Goal: Task Accomplishment & Management: Complete application form

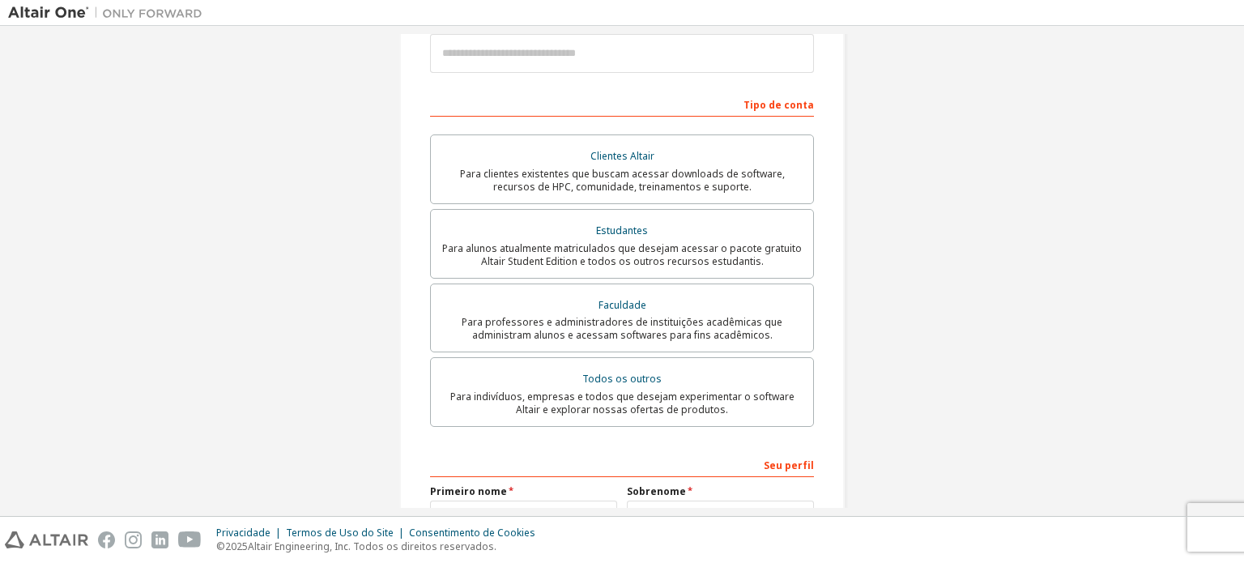
scroll to position [234, 0]
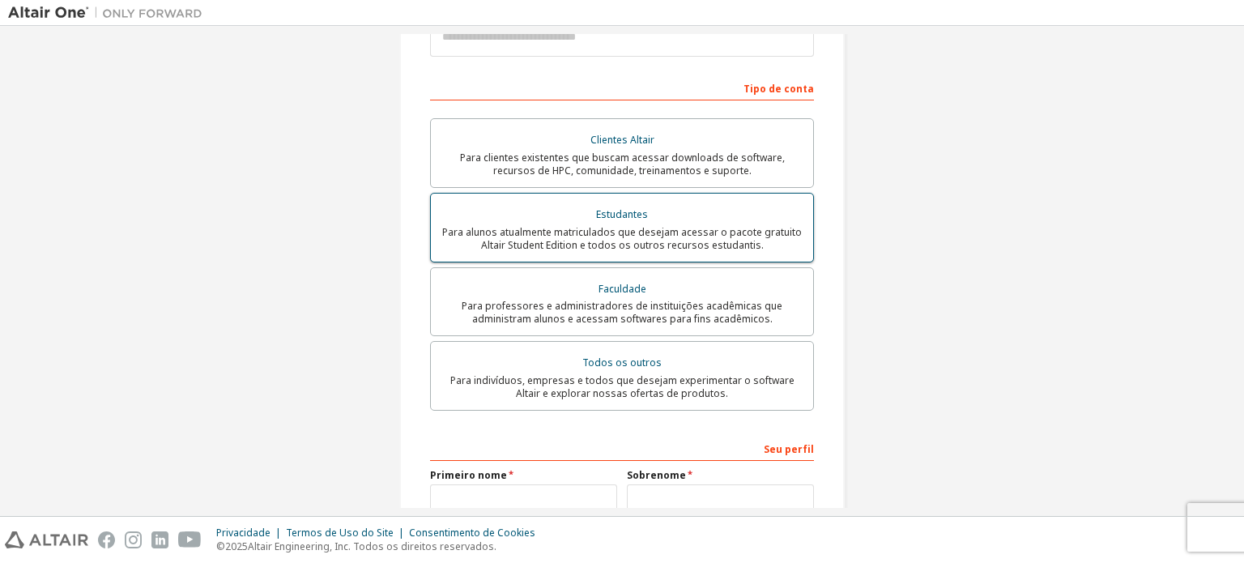
click at [655, 232] on font "Para alunos atualmente matriculados que desejam acessar o pacote gratuito Altai…" at bounding box center [622, 238] width 360 height 27
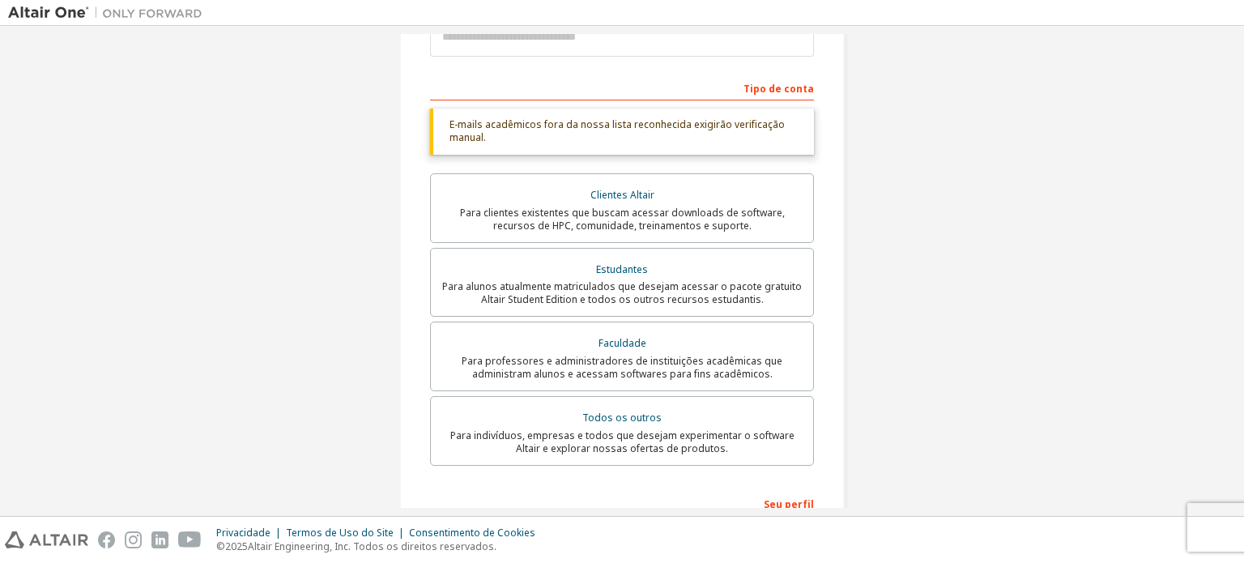
scroll to position [459, 0]
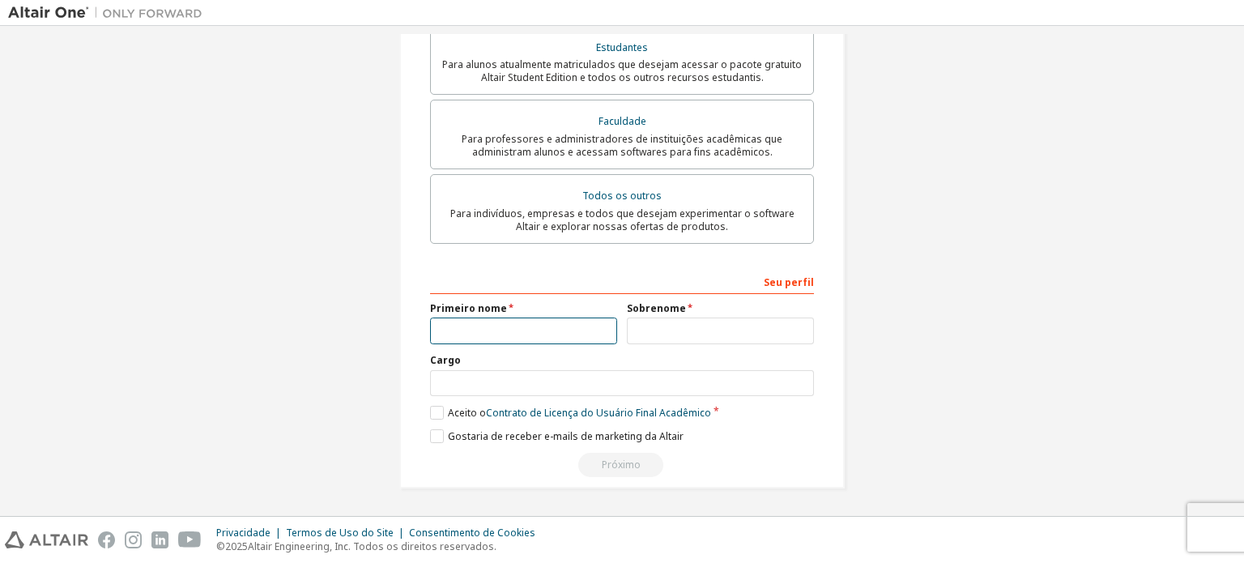
click at [522, 325] on input "text" at bounding box center [523, 331] width 187 height 27
type input "*"
type input "*******"
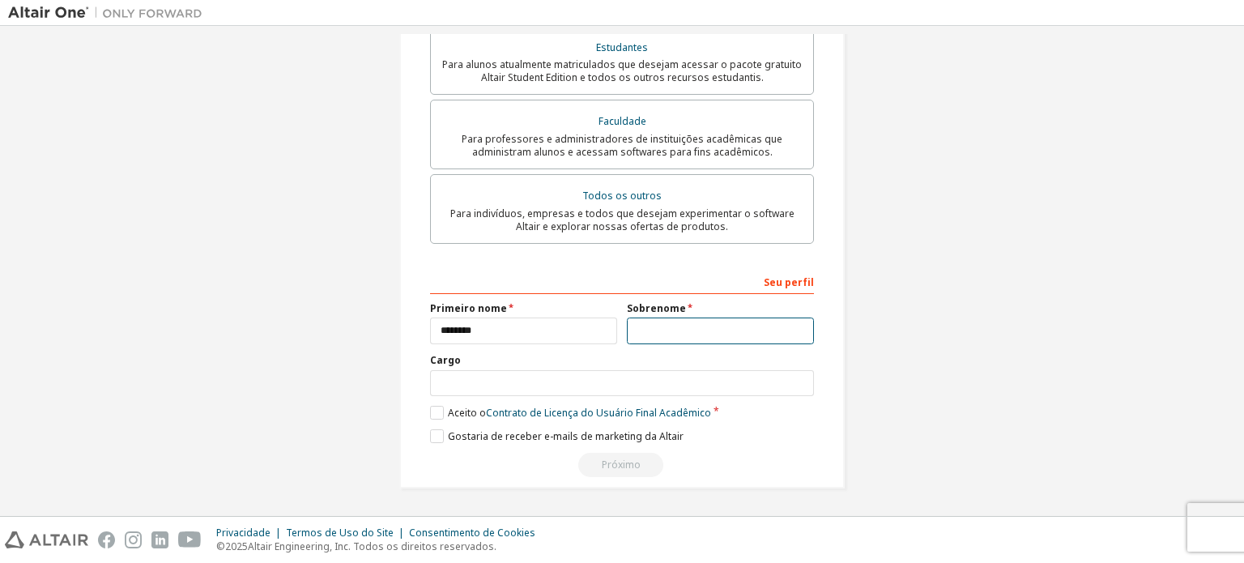
click at [684, 334] on input "text" at bounding box center [720, 331] width 187 height 27
type input "******"
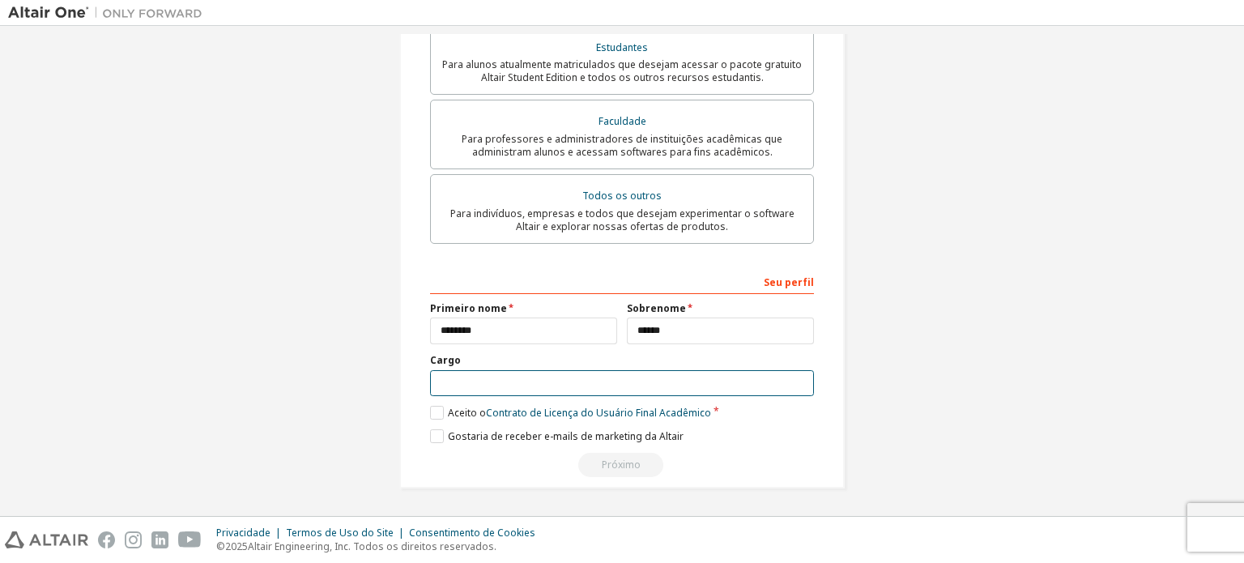
click at [656, 395] on input "text" at bounding box center [622, 383] width 384 height 27
click at [434, 416] on label "Aceito o Contrato de Licença do Usuário Final Acadêmico" at bounding box center [570, 413] width 281 height 14
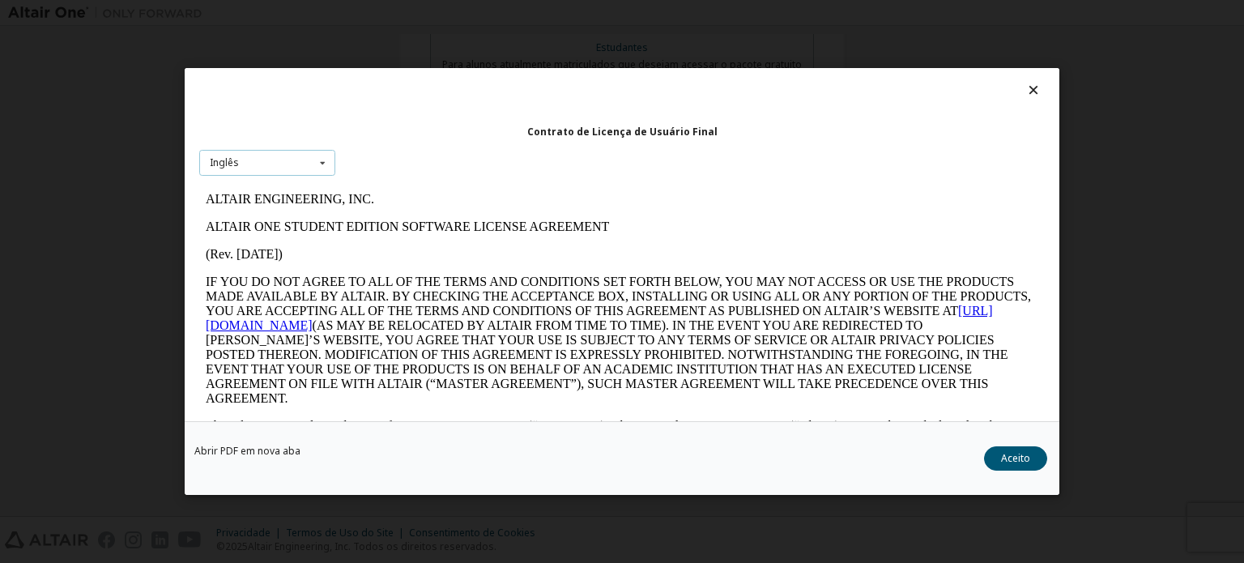
scroll to position [0, 0]
drag, startPoint x: 324, startPoint y: 161, endPoint x: 124, endPoint y: 19, distance: 245.7
click at [324, 161] on icon at bounding box center [323, 163] width 20 height 25
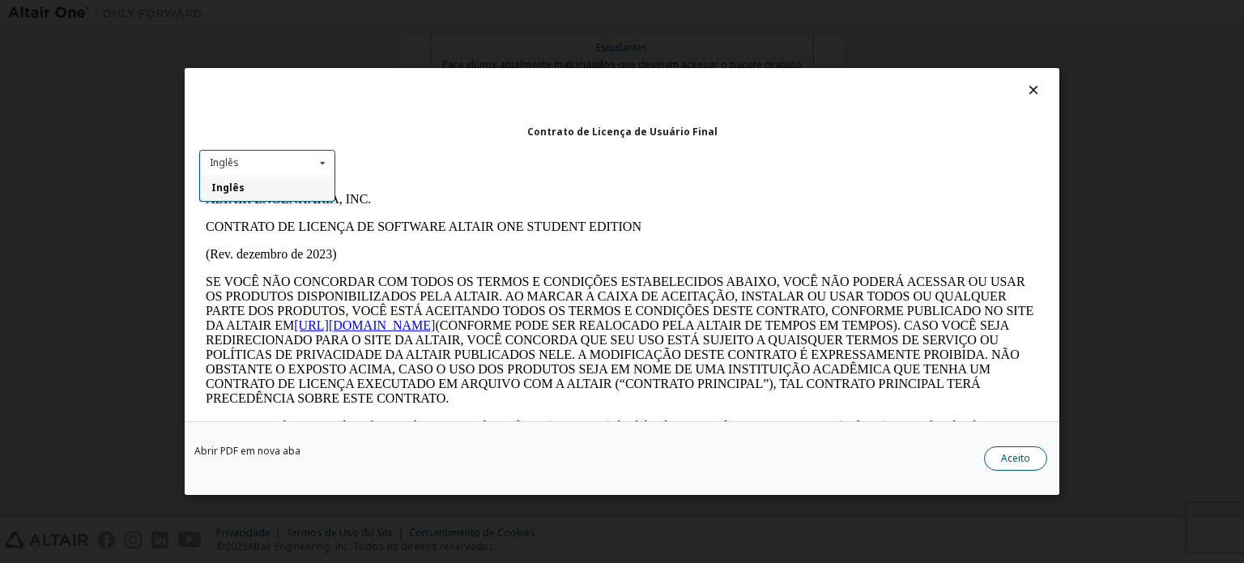
click at [1022, 455] on font "Aceito" at bounding box center [1015, 458] width 29 height 14
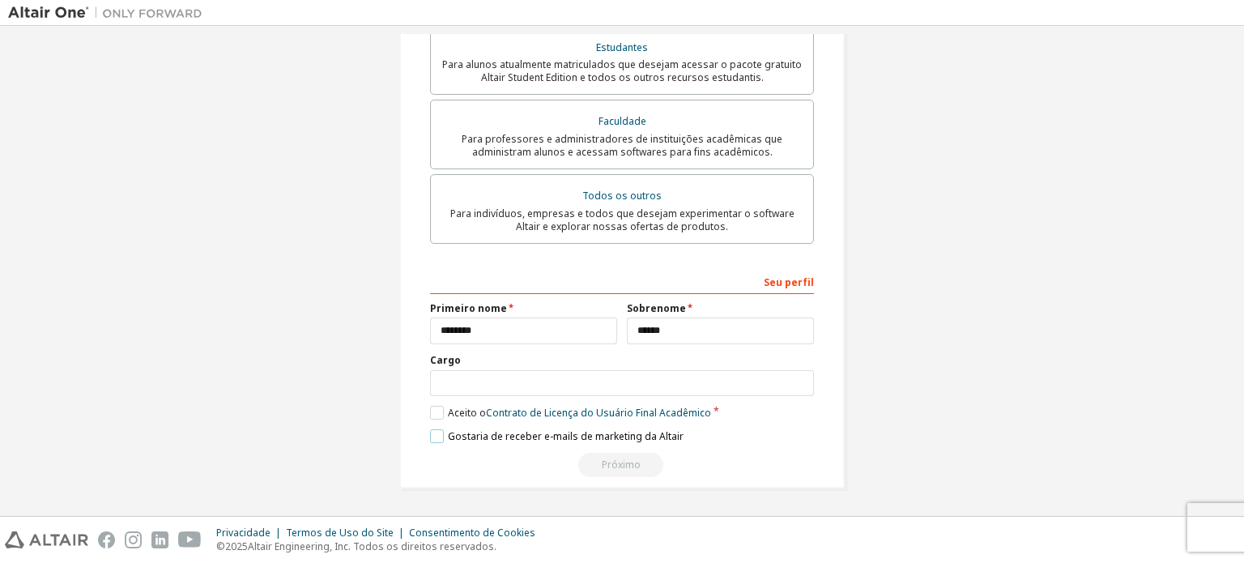
click at [437, 437] on label "Gostaria de receber e-mails de marketing da Altair" at bounding box center [557, 436] width 254 height 14
click at [440, 437] on label "Gostaria de receber e-mails de marketing da Altair" at bounding box center [557, 436] width 254 height 14
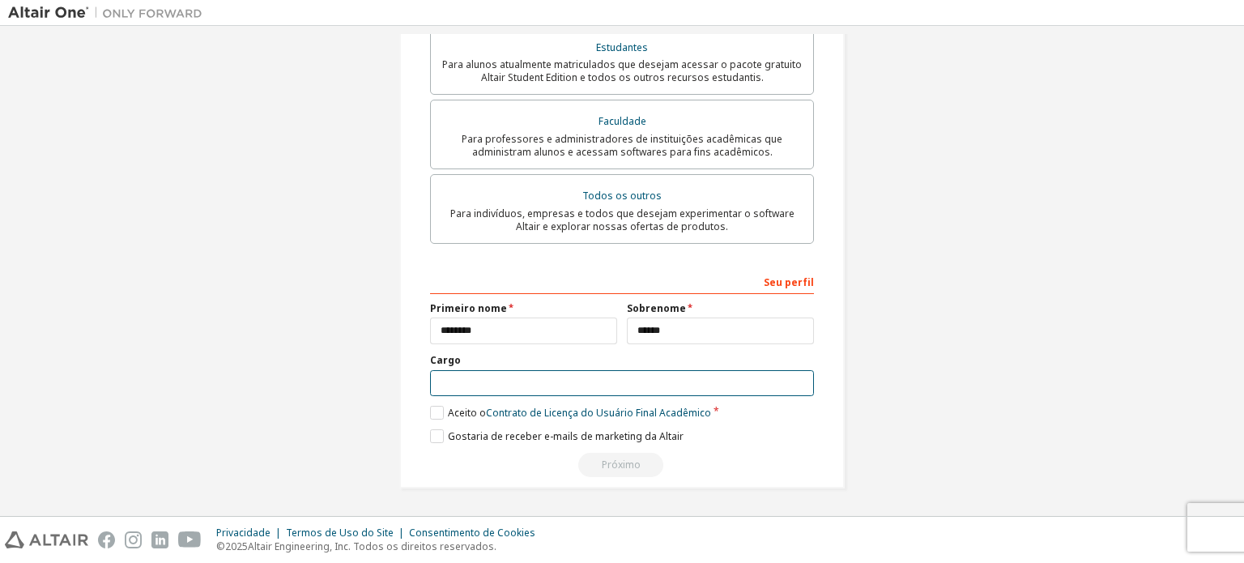
click at [476, 378] on input "text" at bounding box center [622, 383] width 384 height 27
type input "*********"
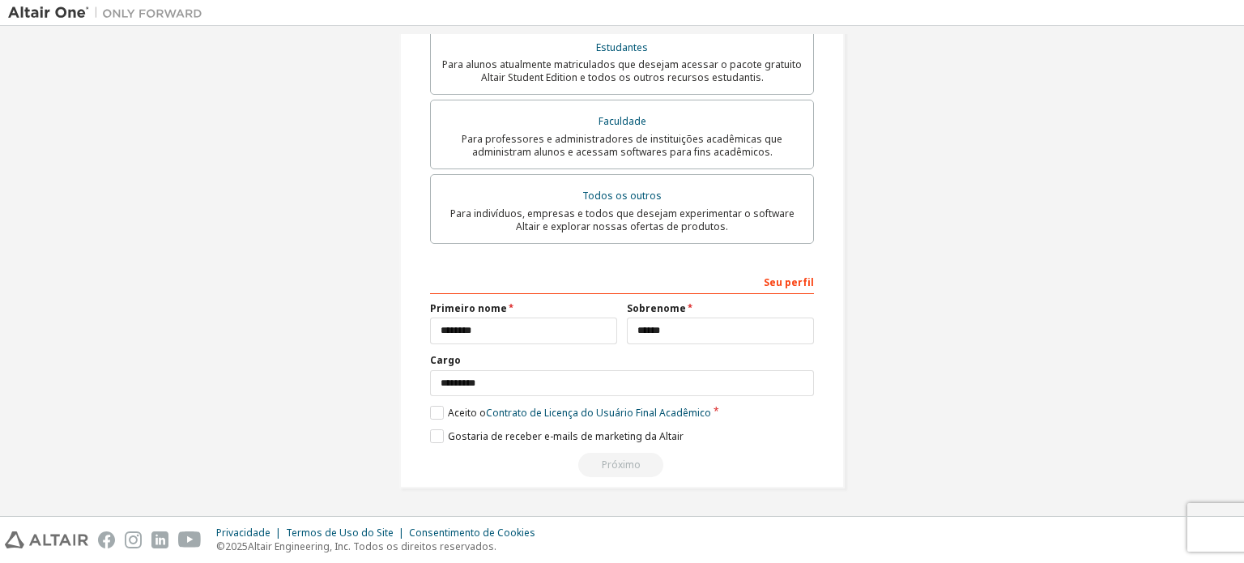
click at [739, 282] on div "Seu perfil" at bounding box center [622, 281] width 384 height 26
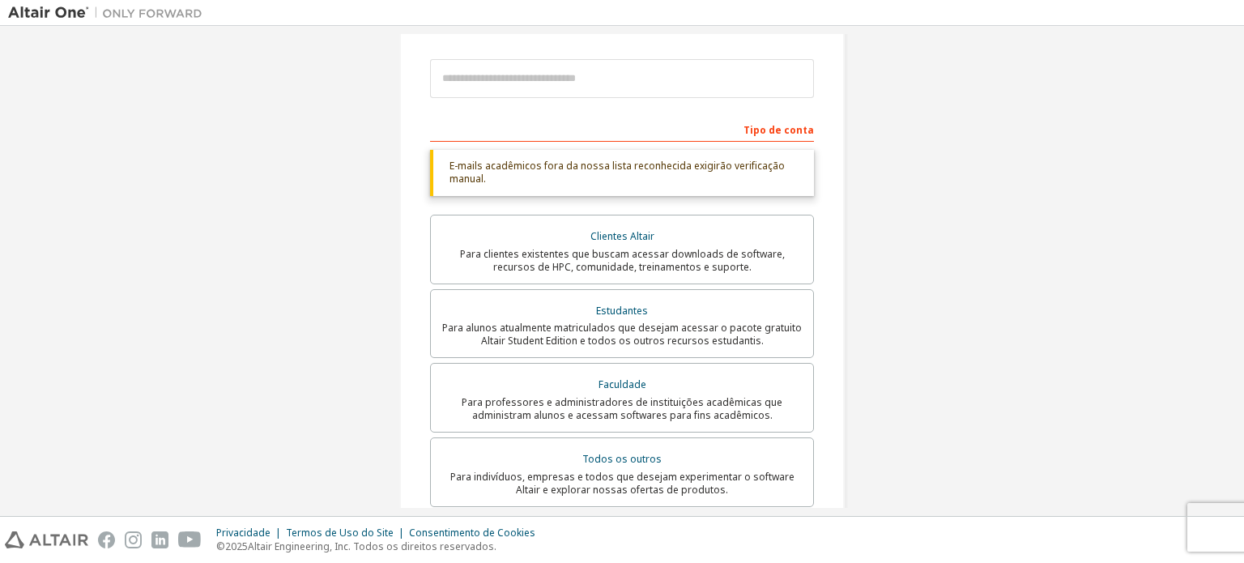
scroll to position [135, 0]
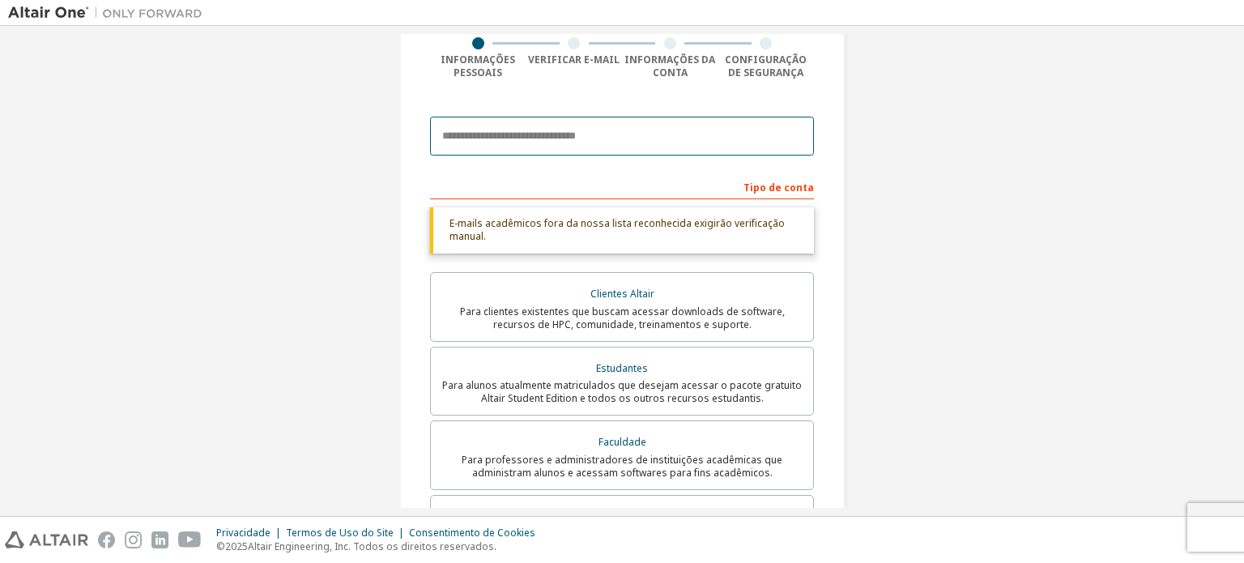
click at [617, 152] on input "email" at bounding box center [622, 136] width 384 height 39
type input "**********"
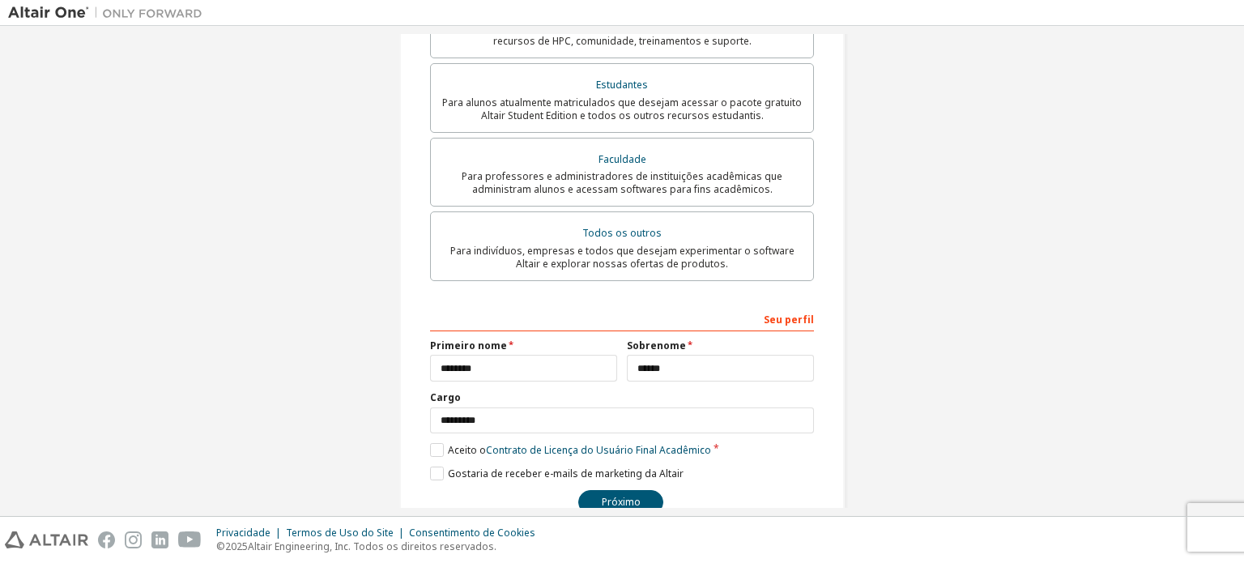
scroll to position [403, 0]
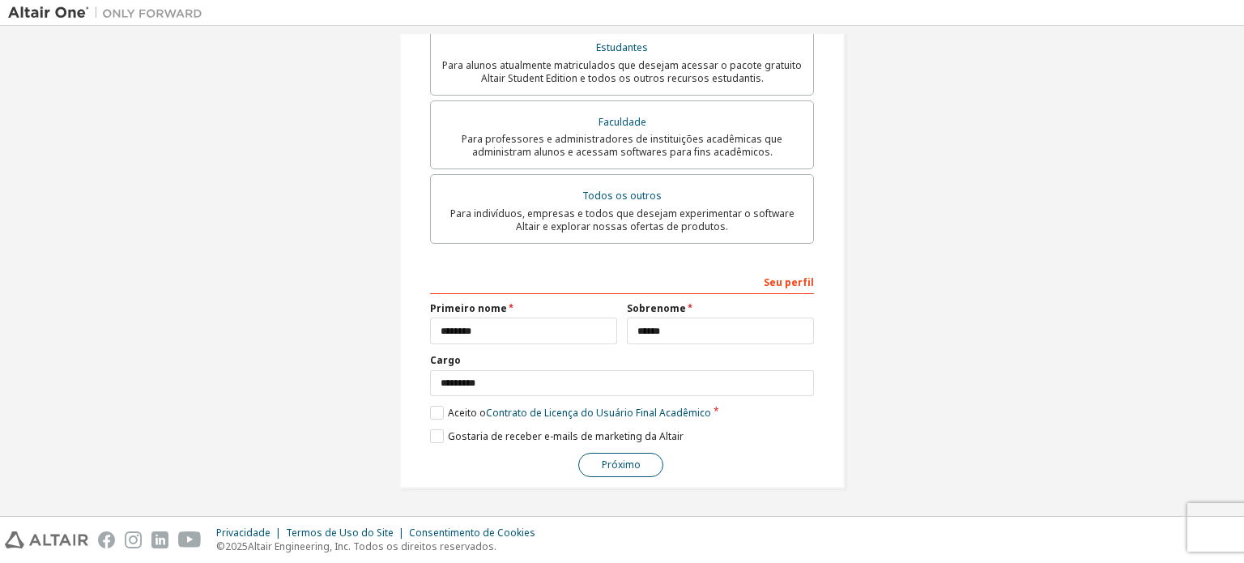
click at [619, 467] on font "Próximo" at bounding box center [621, 465] width 39 height 14
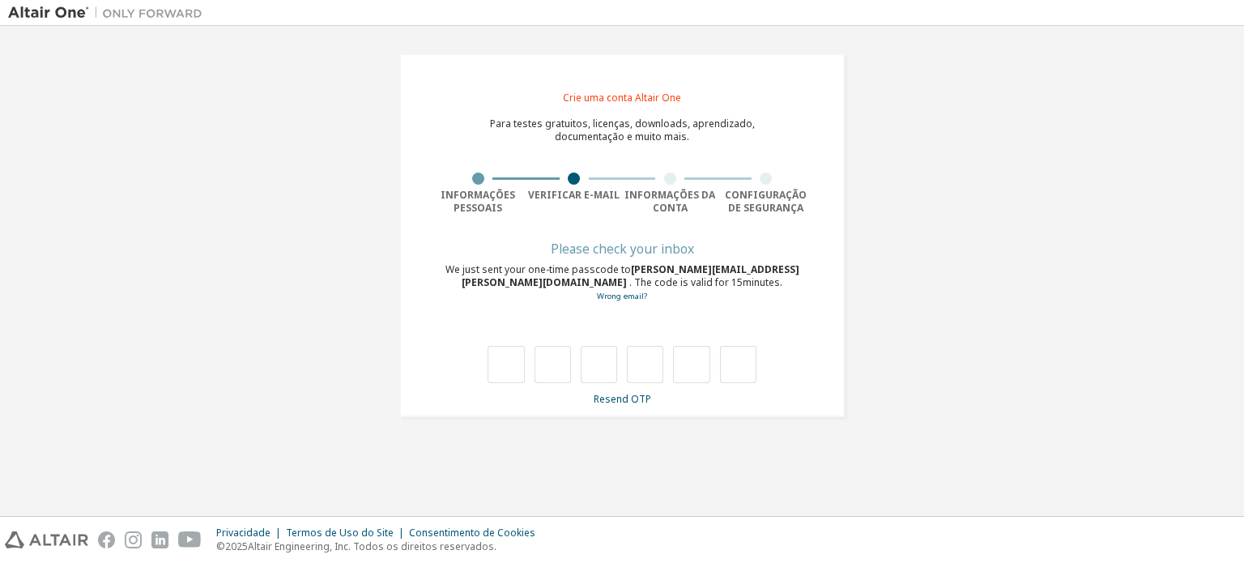
scroll to position [0, 0]
type input "*"
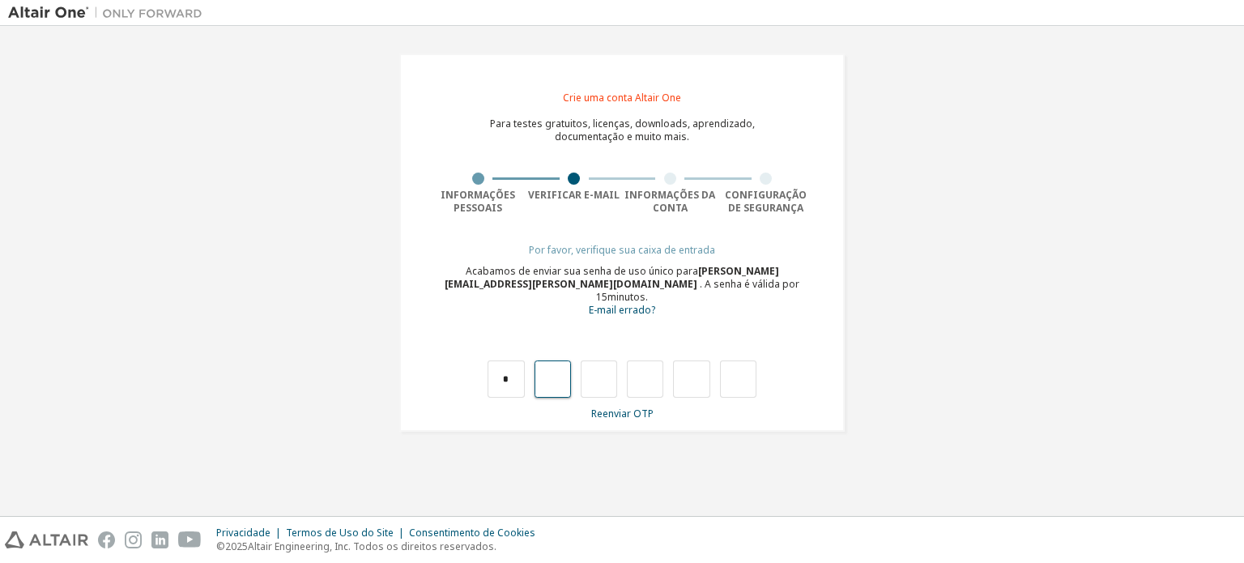
type input "*"
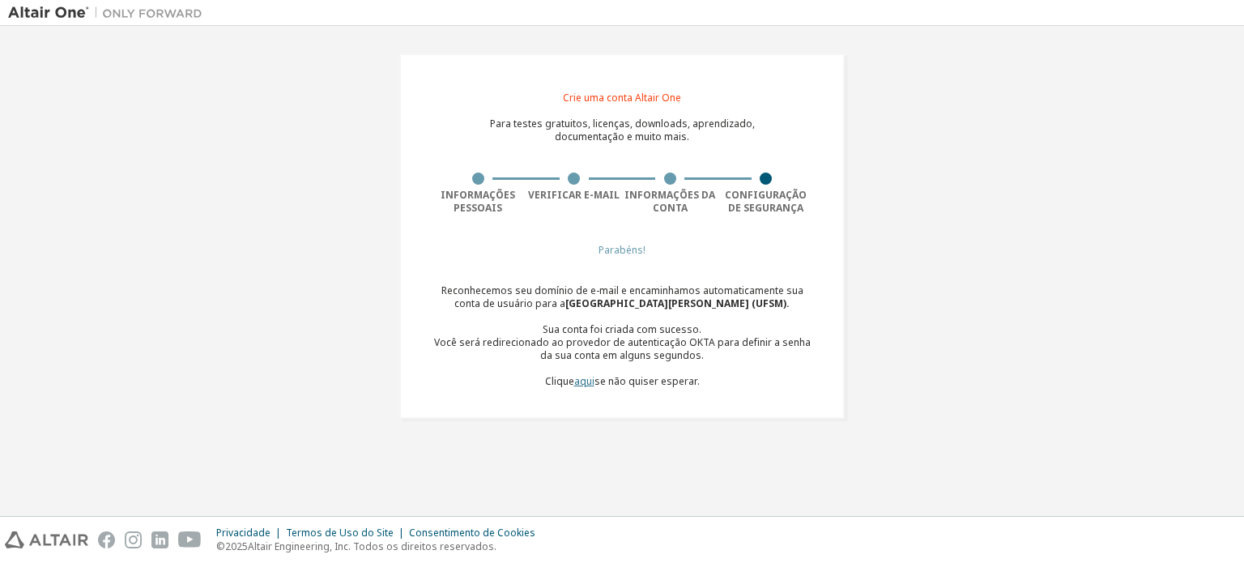
click at [588, 385] on font "aqui" at bounding box center [584, 381] width 20 height 14
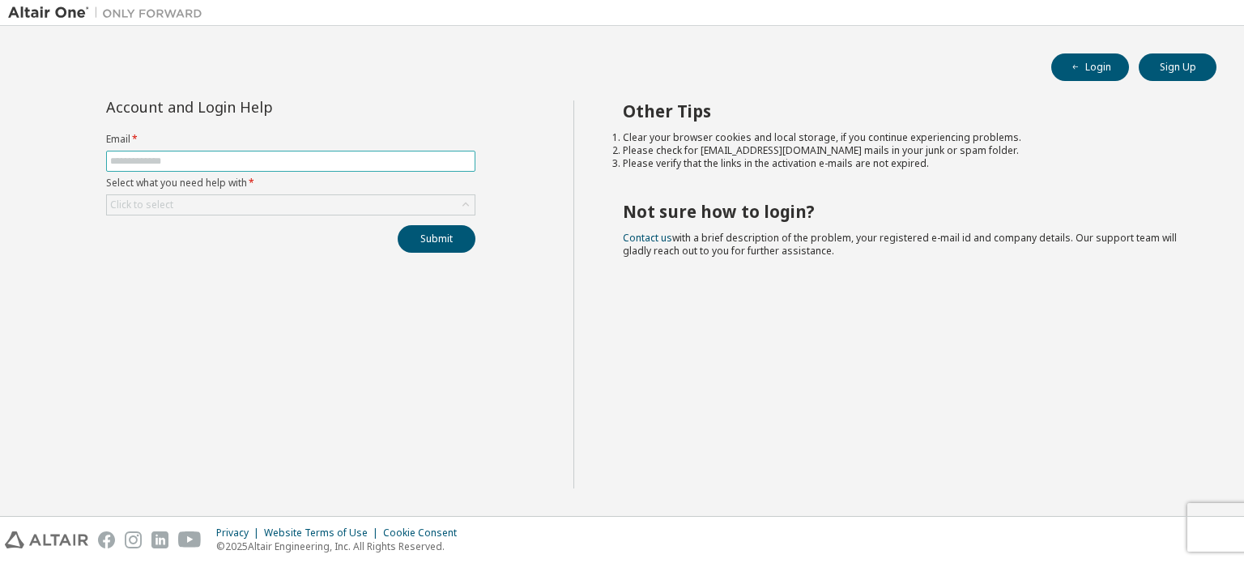
click at [272, 159] on input "text" at bounding box center [290, 161] width 361 height 13
type input "**********"
click at [181, 197] on div "Click to select" at bounding box center [291, 204] width 368 height 19
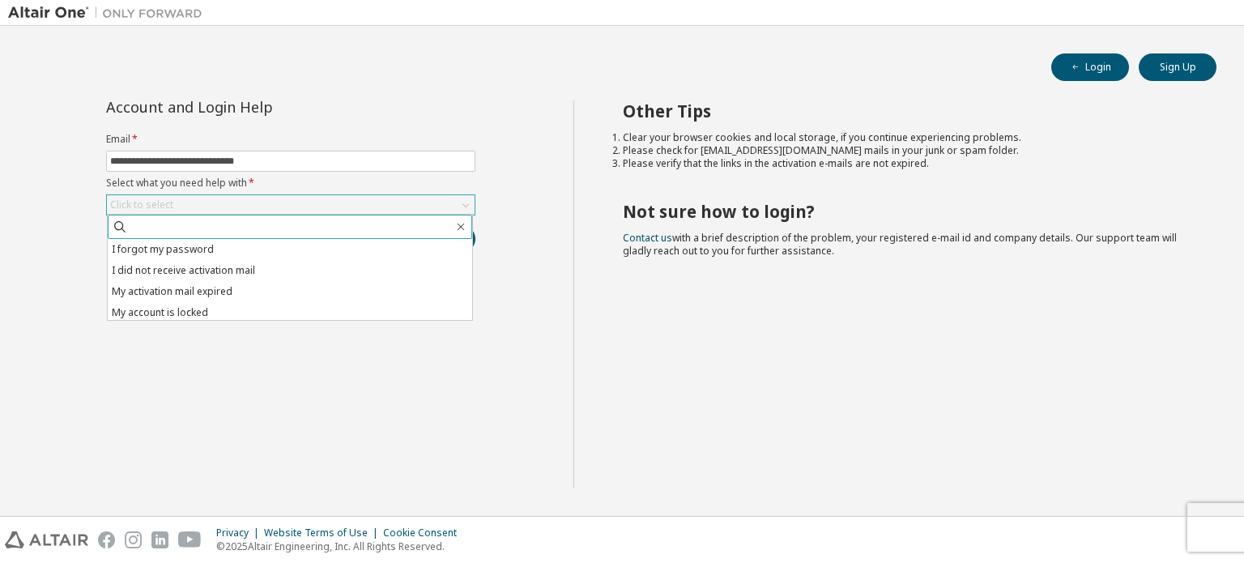
click at [194, 215] on span at bounding box center [290, 227] width 365 height 24
click at [255, 200] on div "Click to select" at bounding box center [291, 204] width 368 height 19
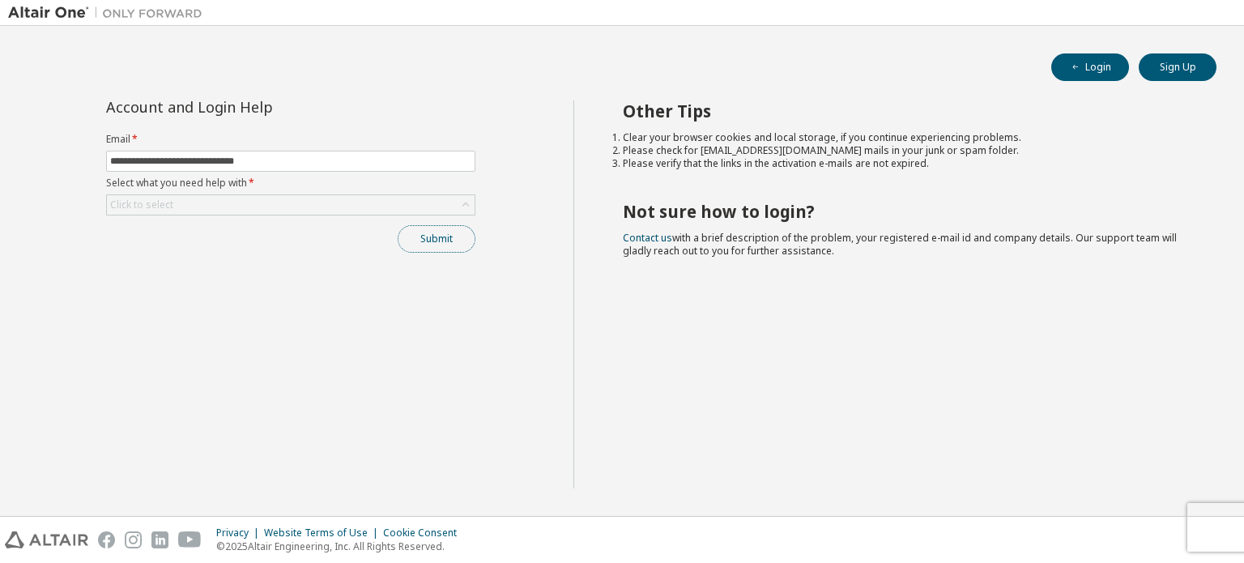
click at [429, 245] on button "Submit" at bounding box center [437, 239] width 78 height 28
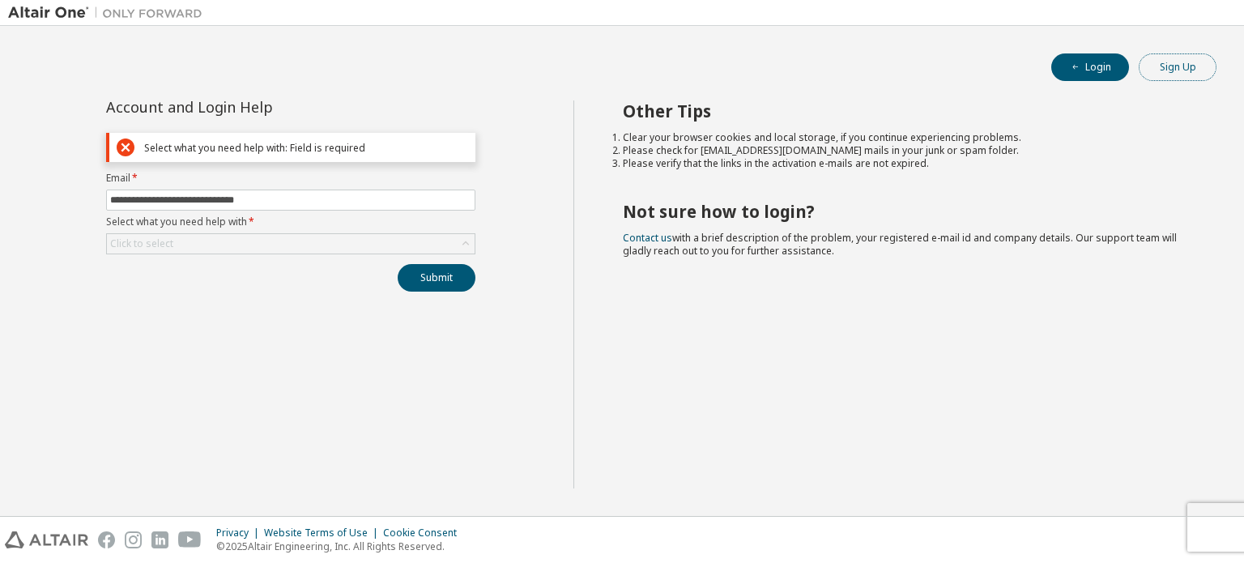
click at [1173, 66] on button "Sign Up" at bounding box center [1178, 67] width 78 height 28
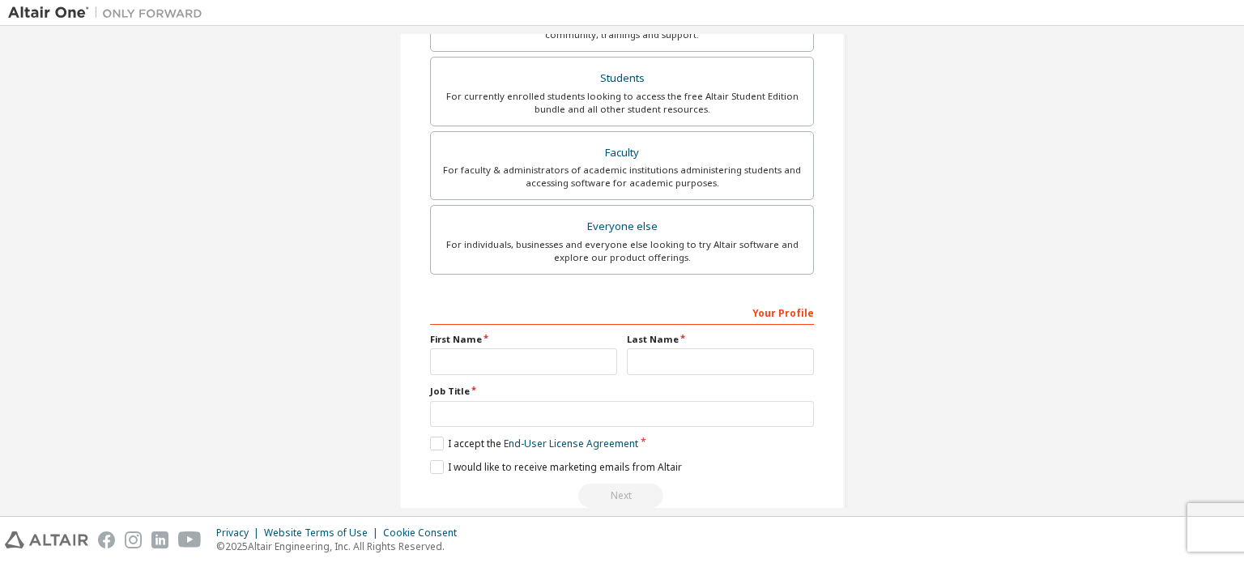
scroll to position [380, 0]
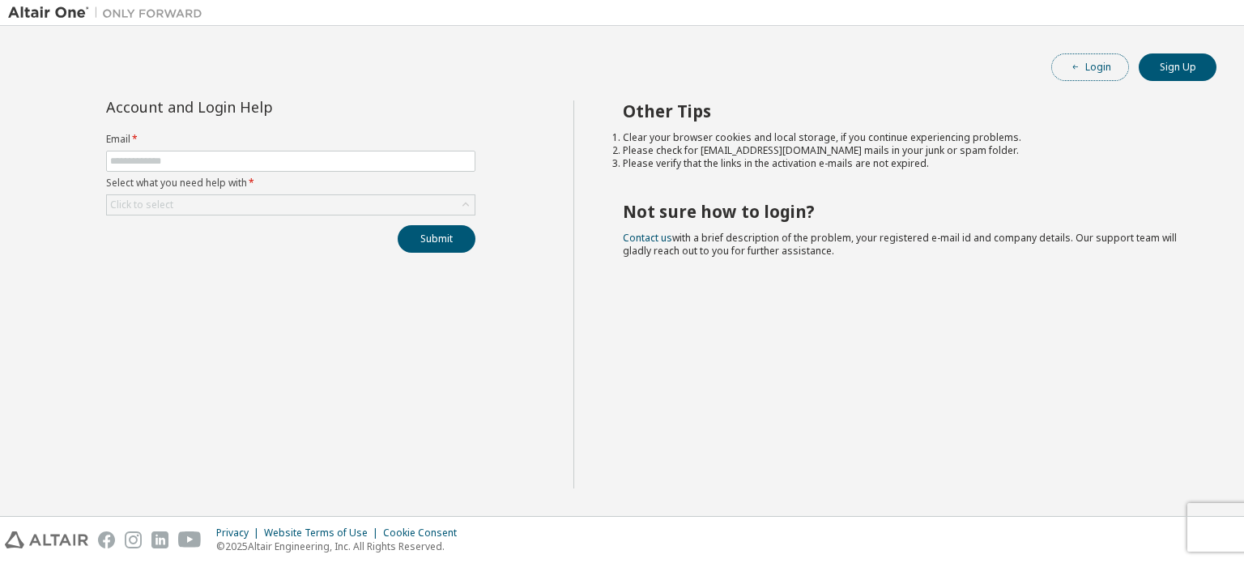
click at [1112, 70] on button "Login" at bounding box center [1091, 67] width 78 height 28
